Goal: Transaction & Acquisition: Download file/media

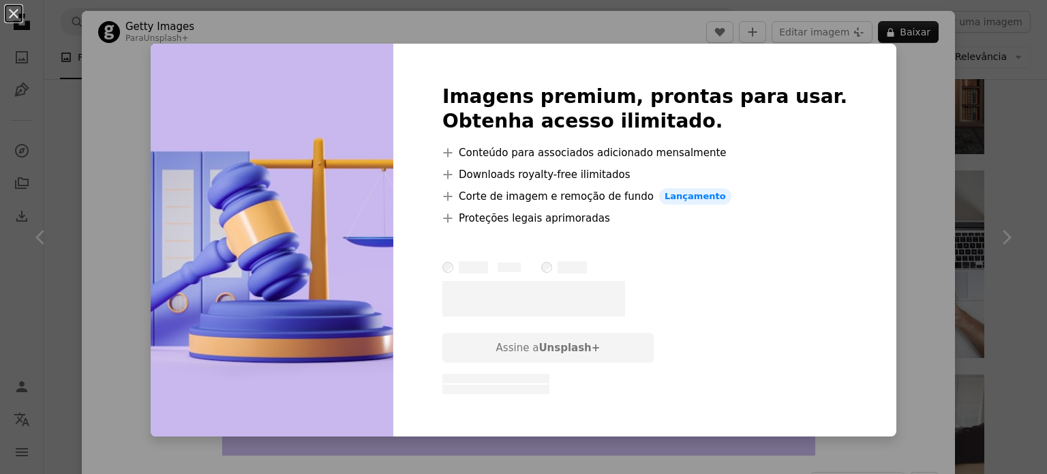
scroll to position [14981, 0]
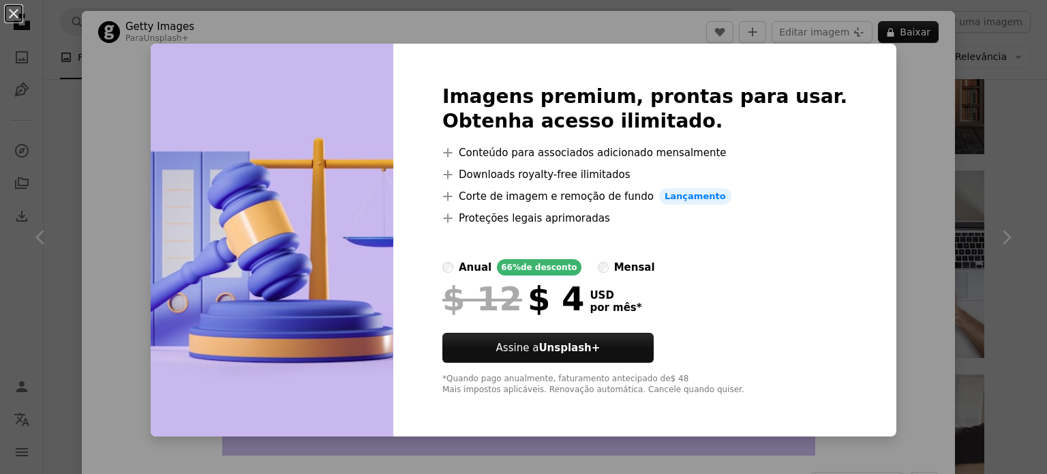
click at [880, 60] on div "An X shape Imagens premium, prontas para usar. Obtenha acesso ilimitado. A plus…" at bounding box center [523, 237] width 1047 height 474
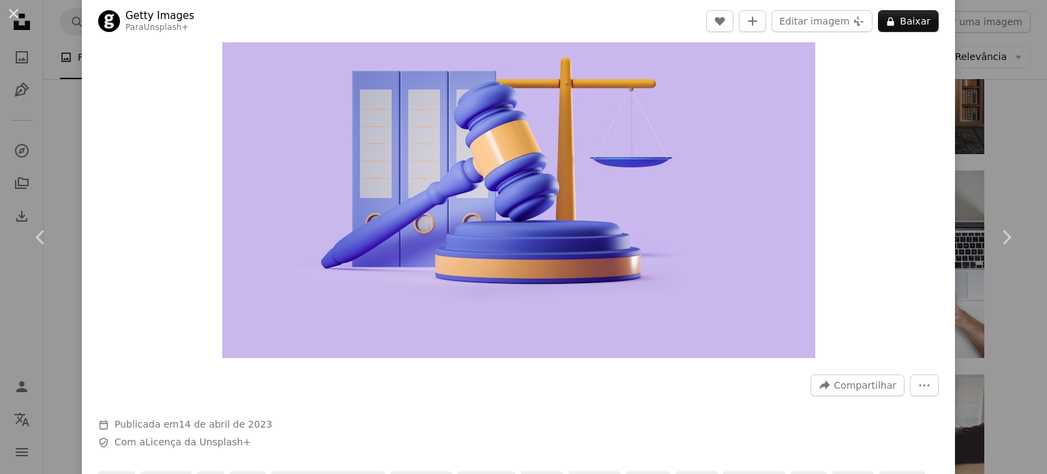
scroll to position [68, 0]
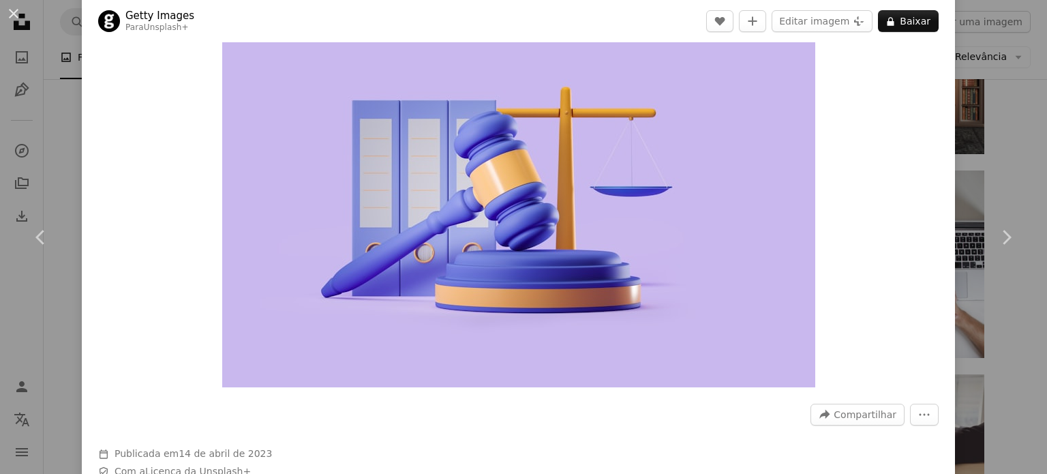
click at [799, 138] on img "Ampliar esta imagem" at bounding box center [518, 189] width 593 height 395
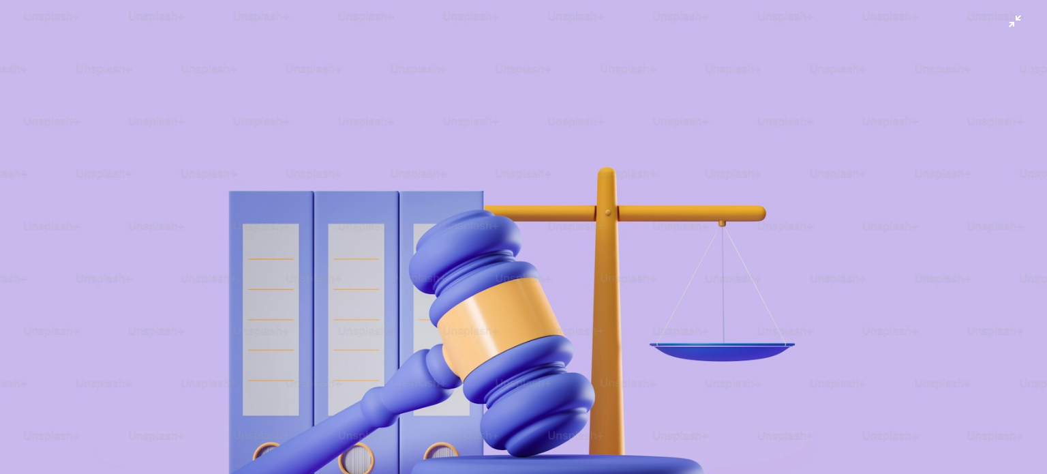
scroll to position [106, 0]
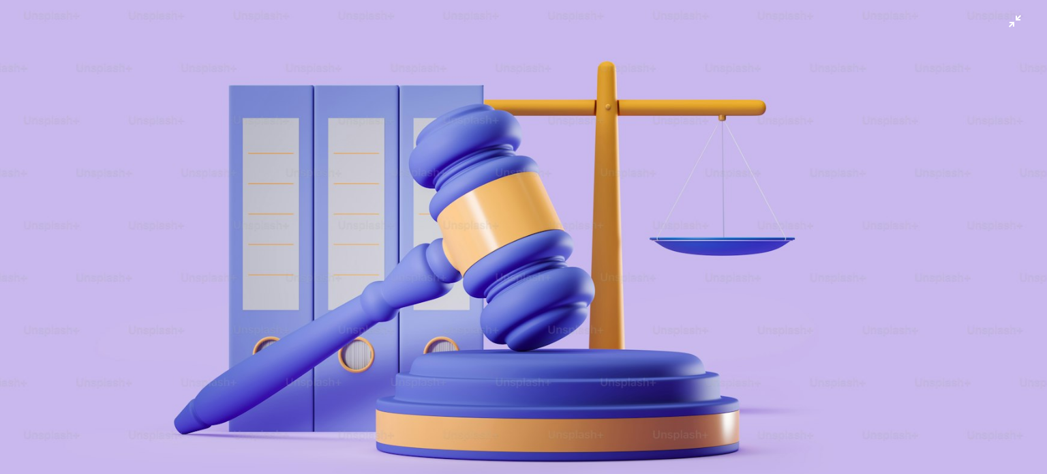
click at [752, 110] on img "Diminuir esta imagem" at bounding box center [523, 243] width 1048 height 698
